Goal: Navigation & Orientation: Find specific page/section

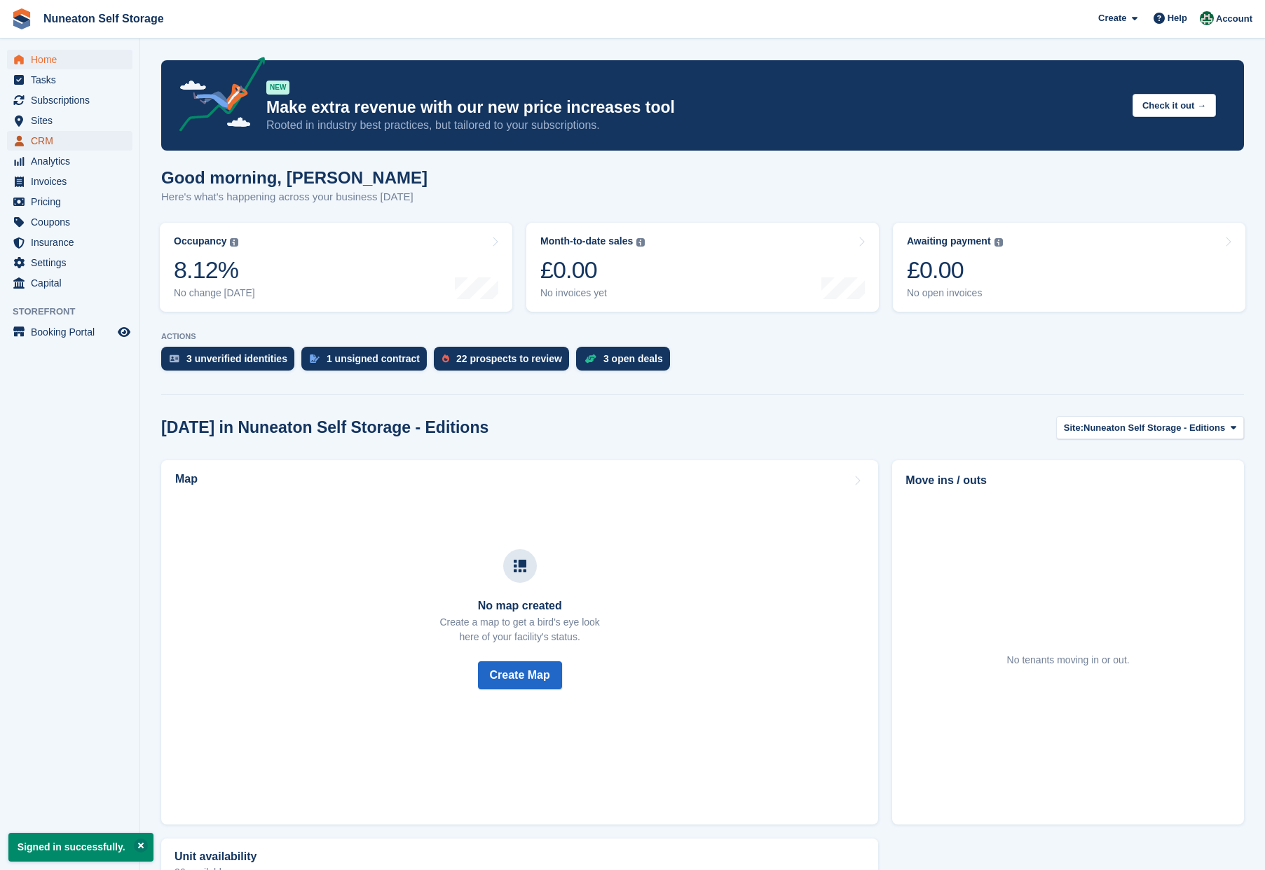
click at [61, 141] on span "CRM" at bounding box center [73, 141] width 84 height 20
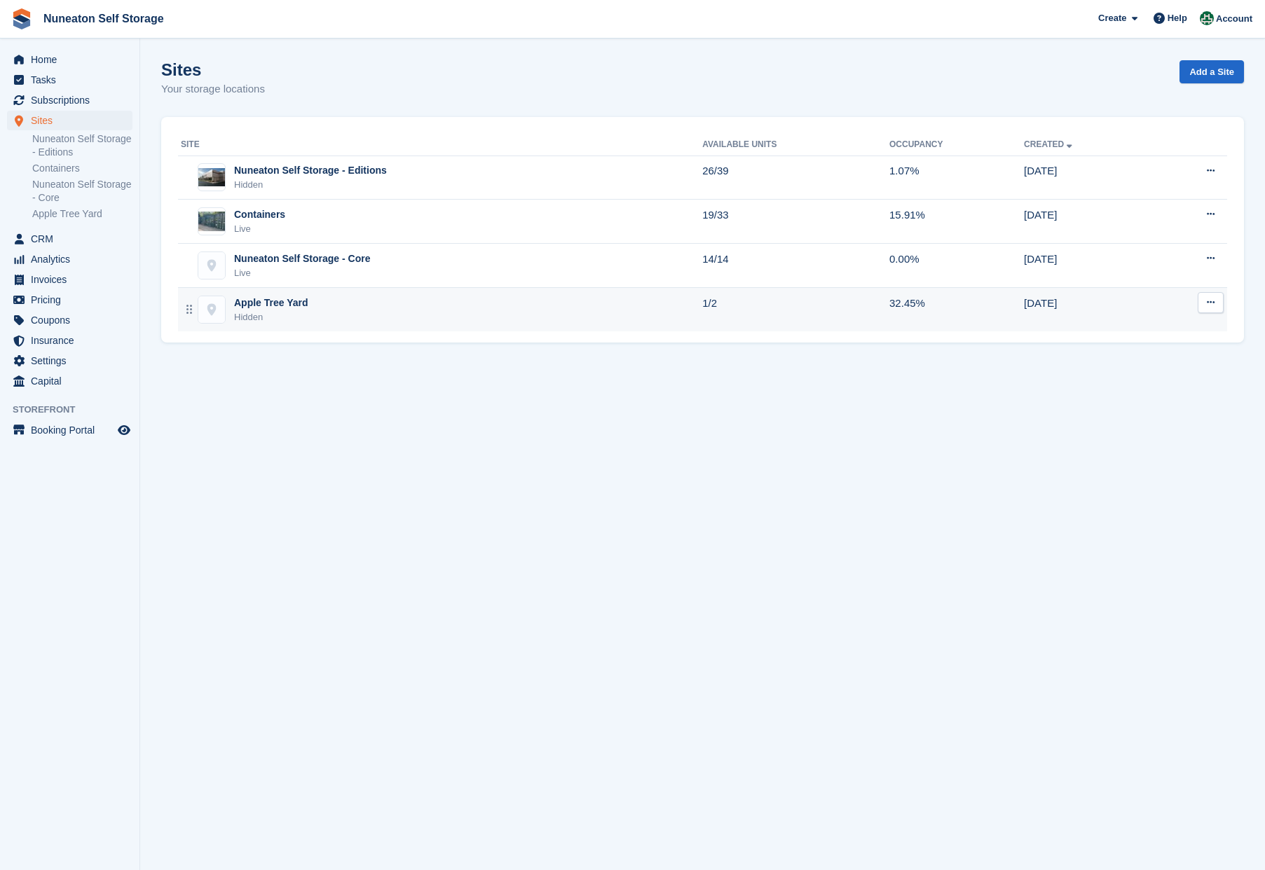
click at [292, 305] on div "Apple Tree Yard" at bounding box center [271, 303] width 74 height 15
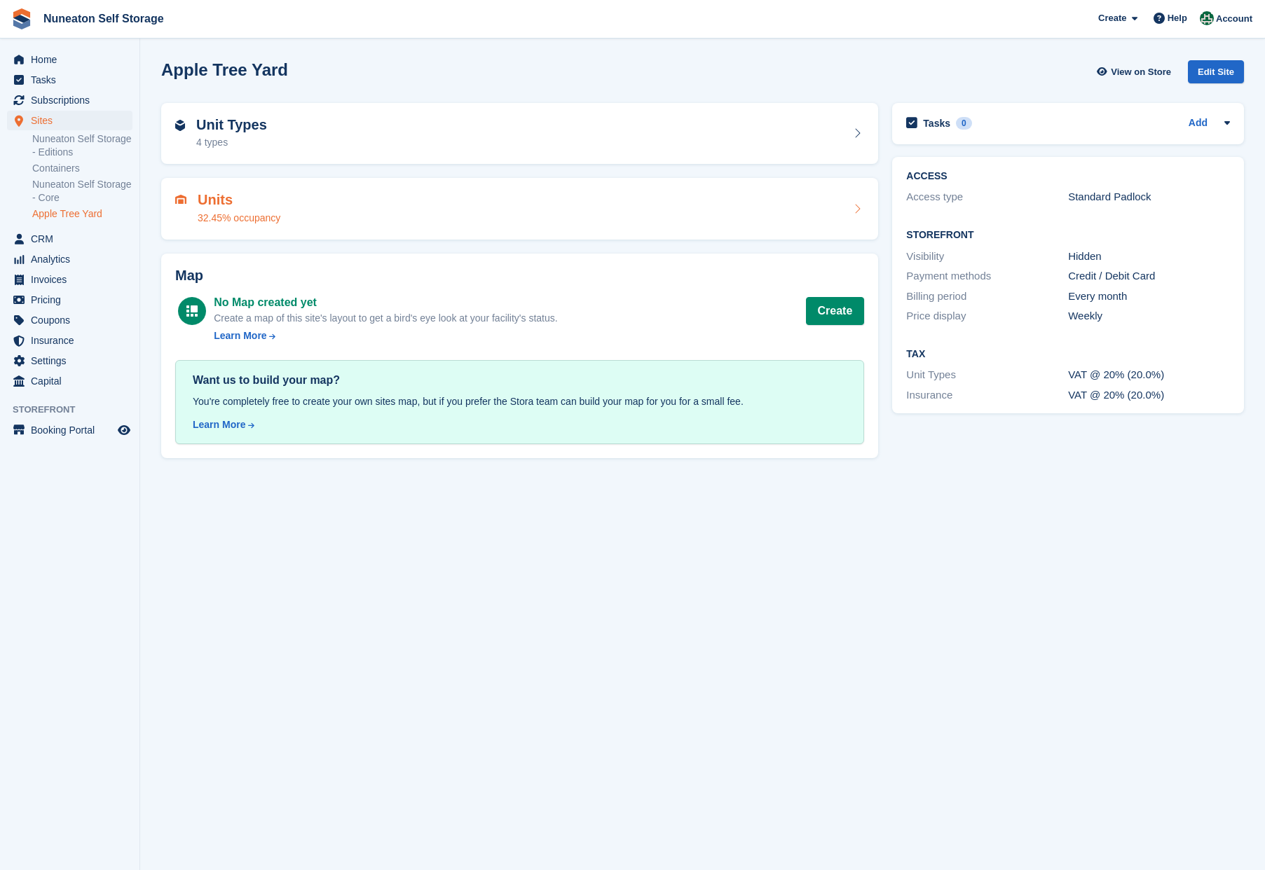
click at [267, 210] on div "Units 32.45% occupancy" at bounding box center [239, 209] width 83 height 34
click at [221, 142] on div "4 types" at bounding box center [231, 142] width 71 height 15
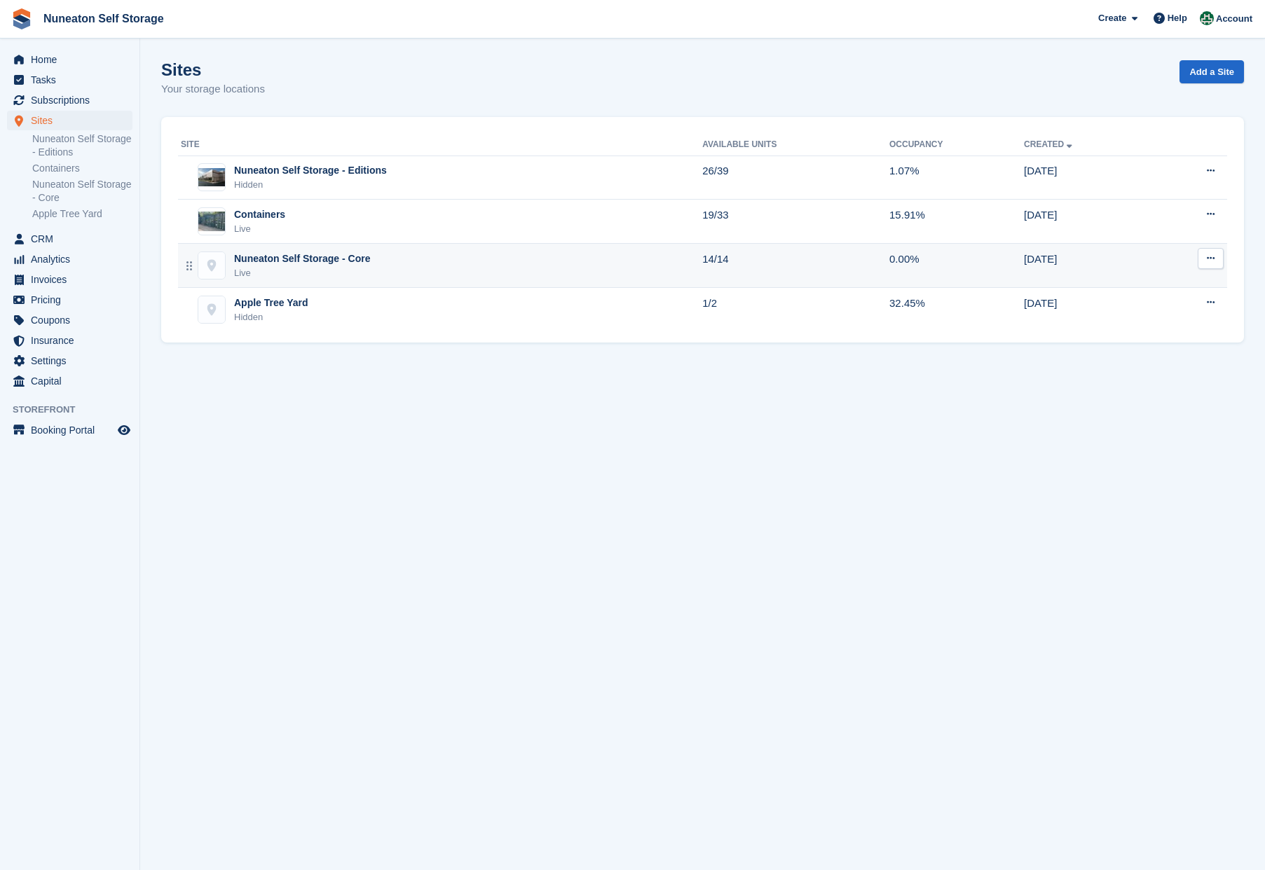
click at [324, 257] on div "Nuneaton Self Storage - Core" at bounding box center [302, 259] width 136 height 15
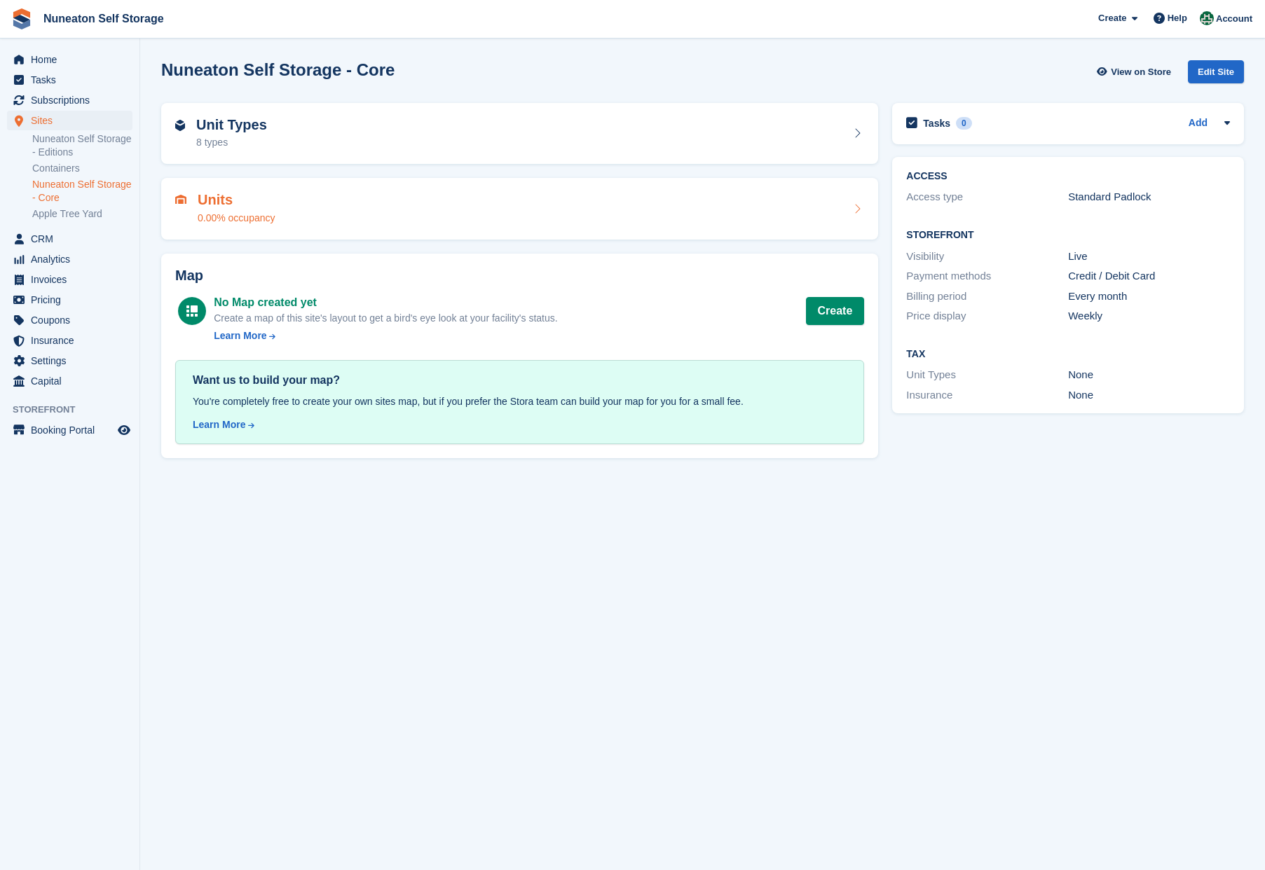
click at [205, 195] on h2 "Units" at bounding box center [237, 200] width 78 height 16
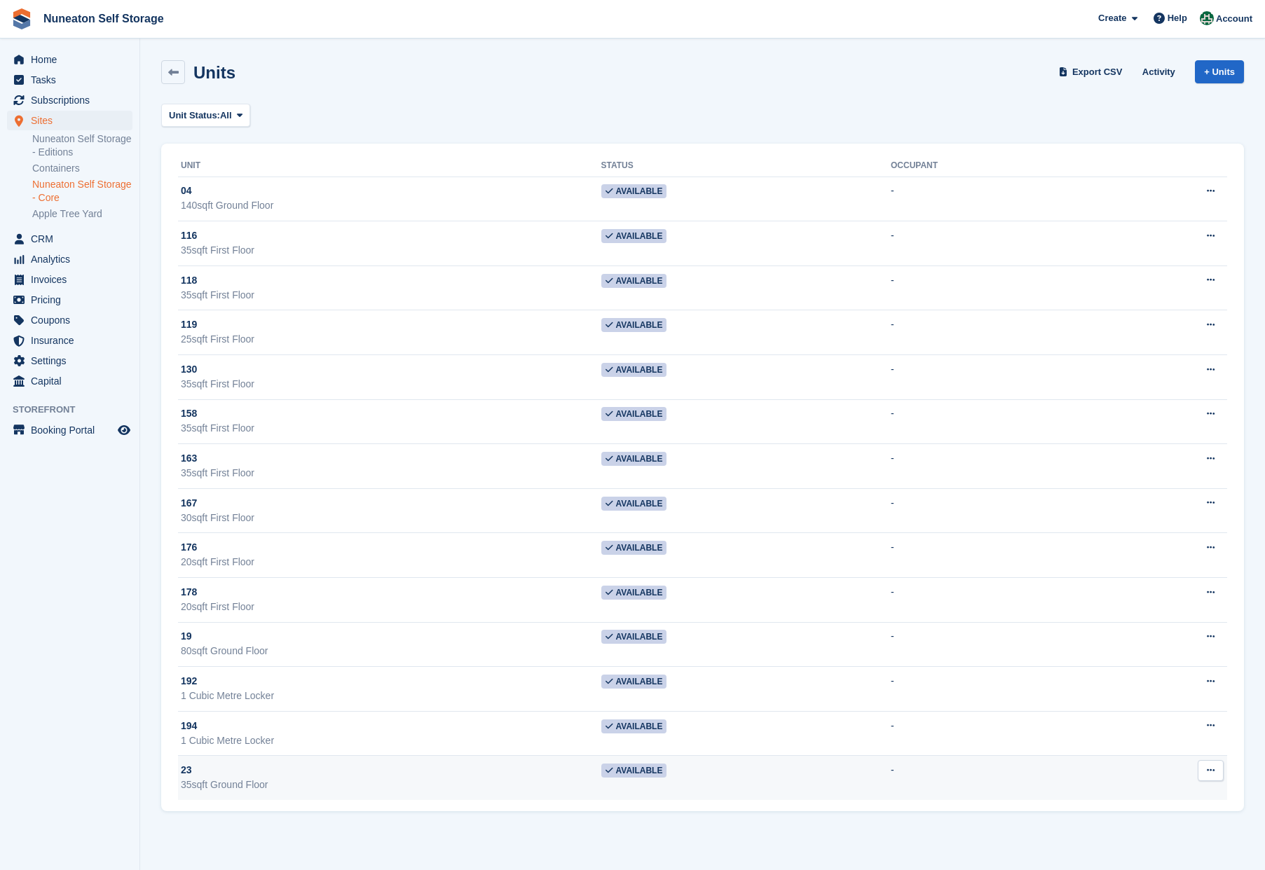
click at [197, 779] on div "35sqft Ground Floor" at bounding box center [391, 785] width 420 height 15
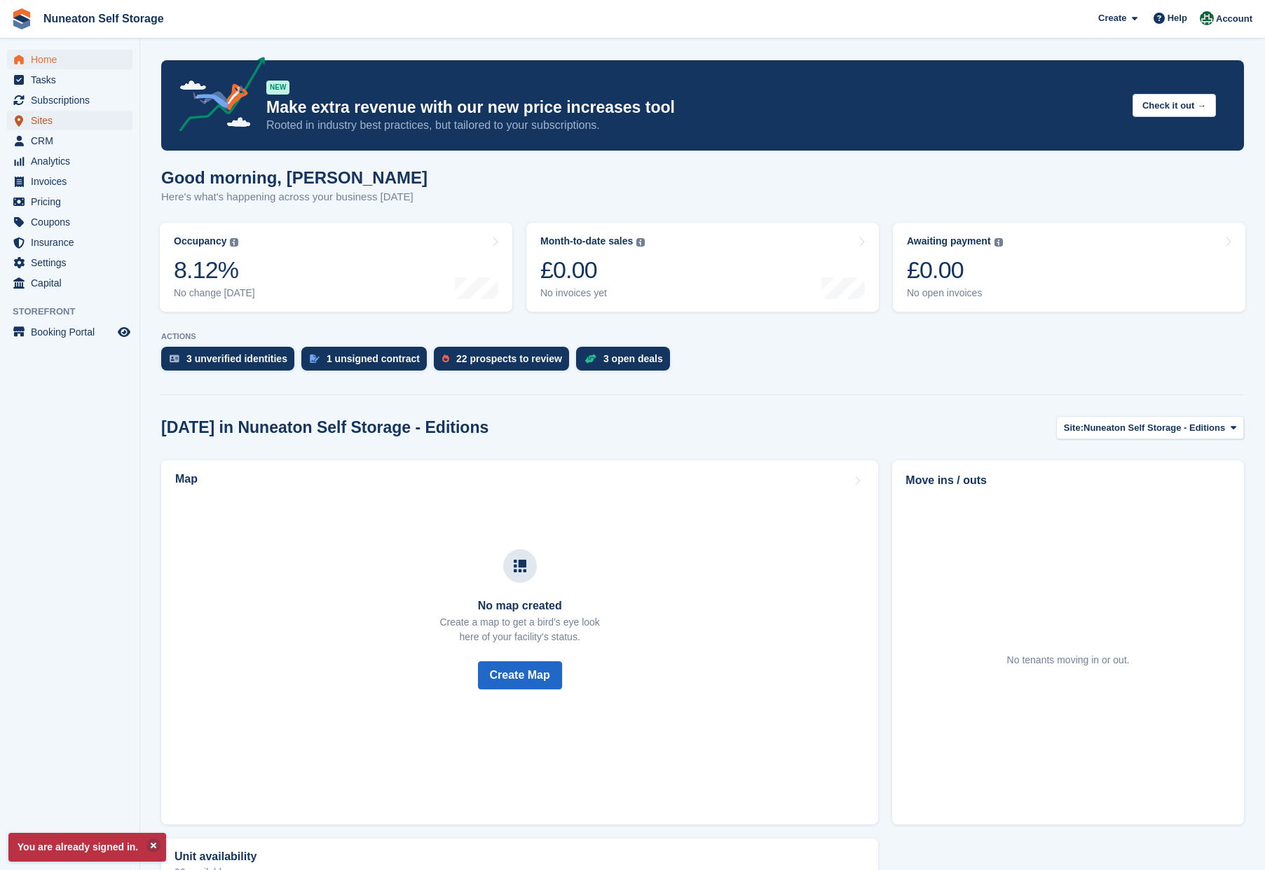
click at [51, 127] on span "Sites" at bounding box center [73, 121] width 84 height 20
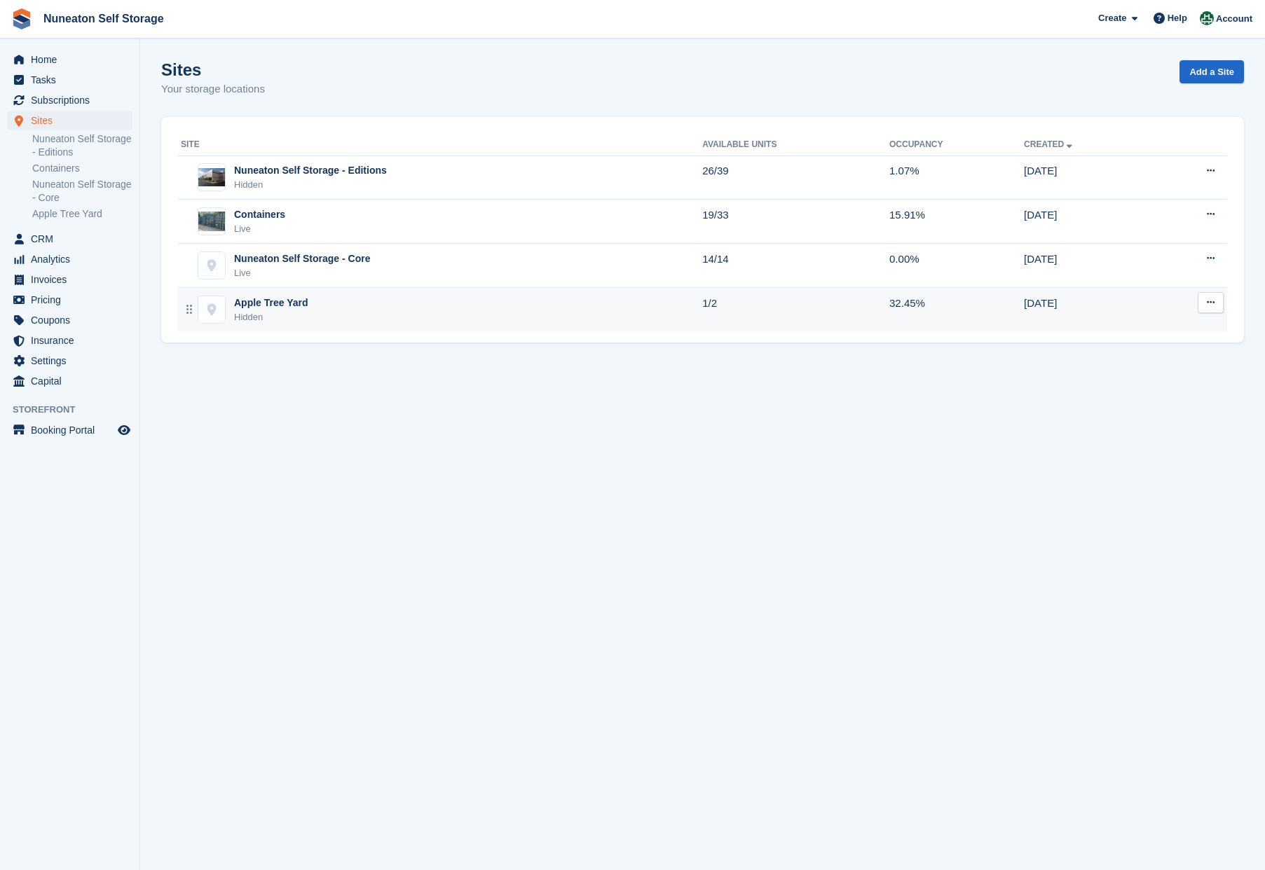
drag, startPoint x: 249, startPoint y: 216, endPoint x: 329, endPoint y: 291, distance: 109.6
click at [249, 217] on div "Containers" at bounding box center [259, 214] width 51 height 15
